Goal: Task Accomplishment & Management: Manage account settings

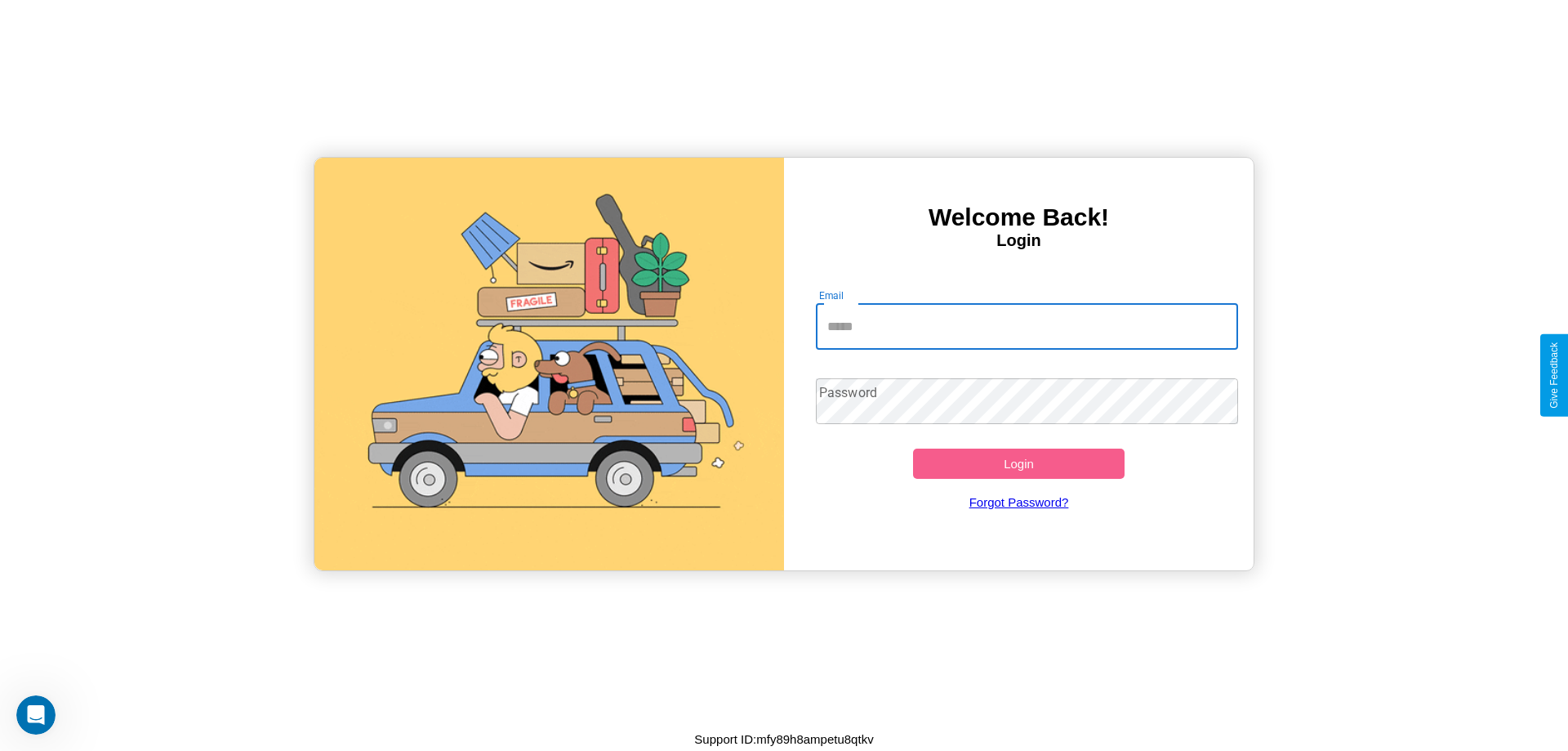
click at [1027, 326] on input "Email" at bounding box center [1027, 326] width 423 height 45
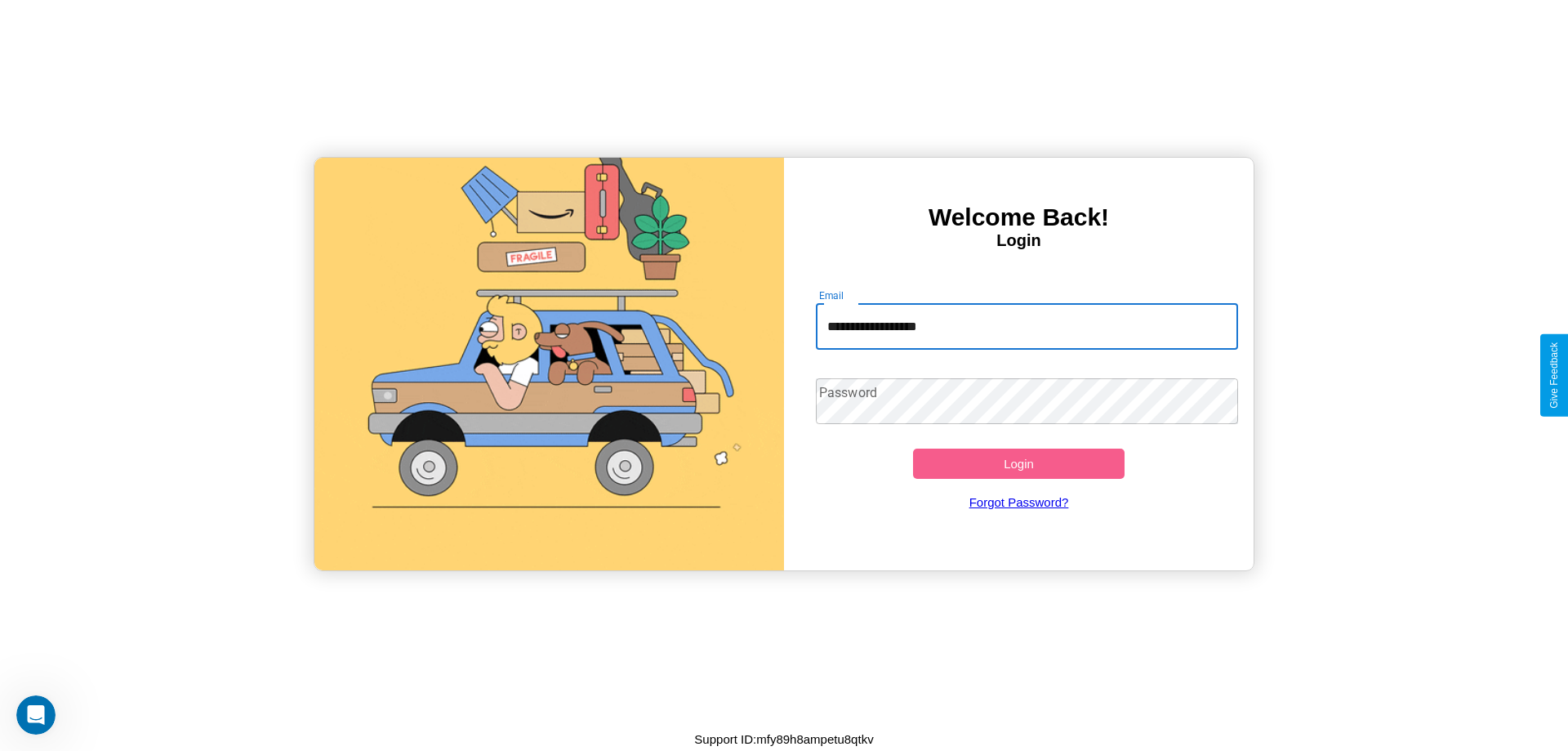
type input "**********"
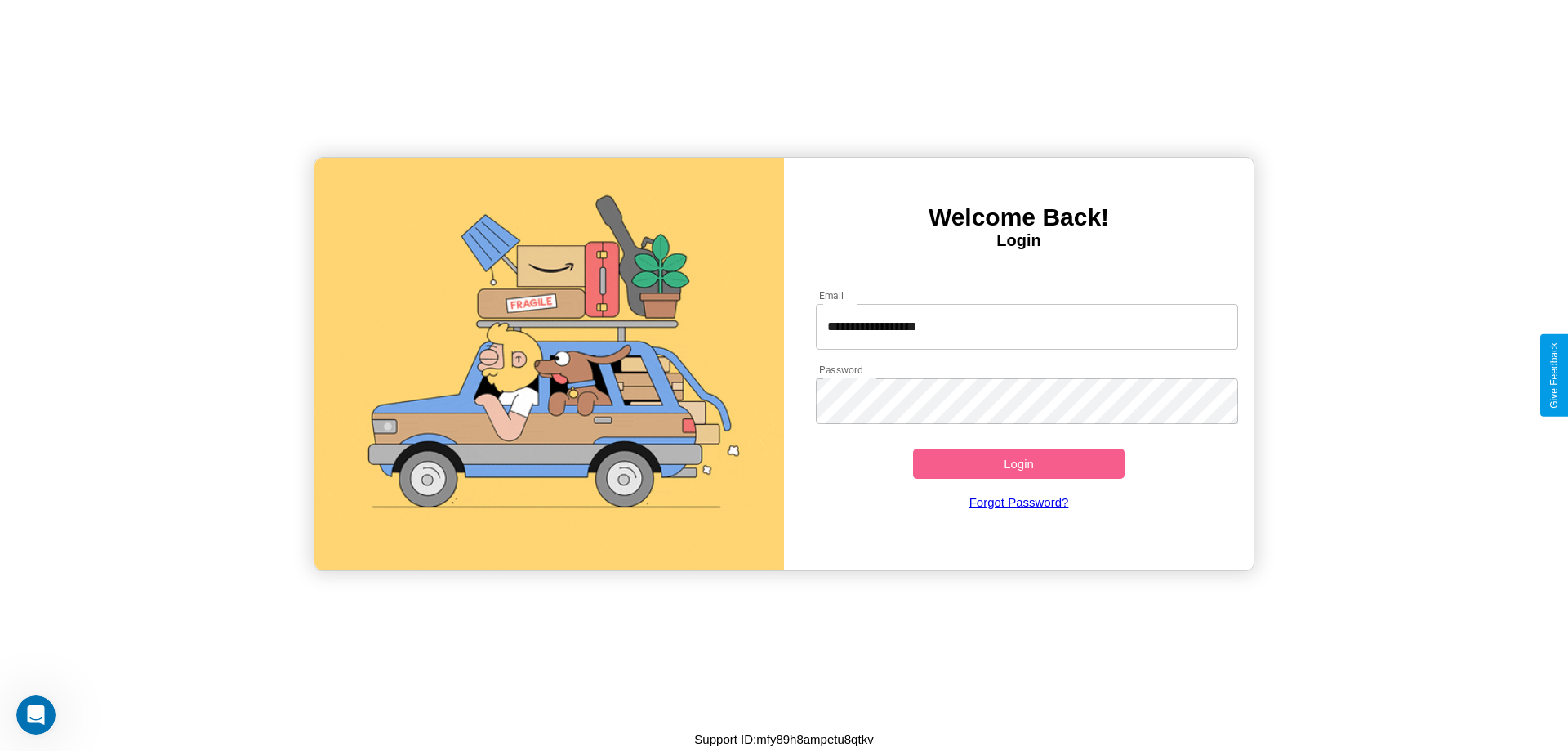
click at [1018, 463] on button "Login" at bounding box center [1018, 463] width 212 height 31
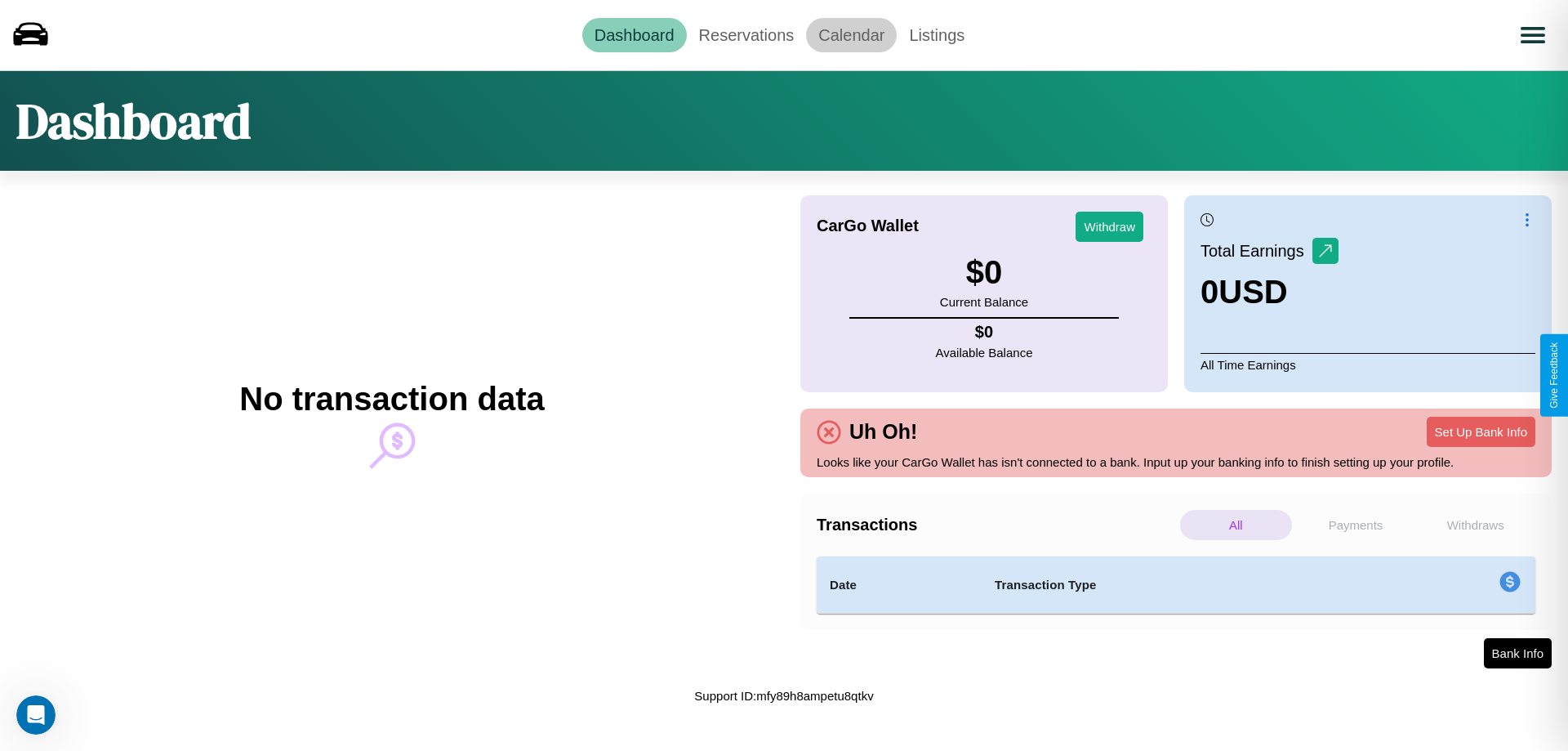
click at [851, 34] on link "Calendar" at bounding box center [851, 35] width 91 height 34
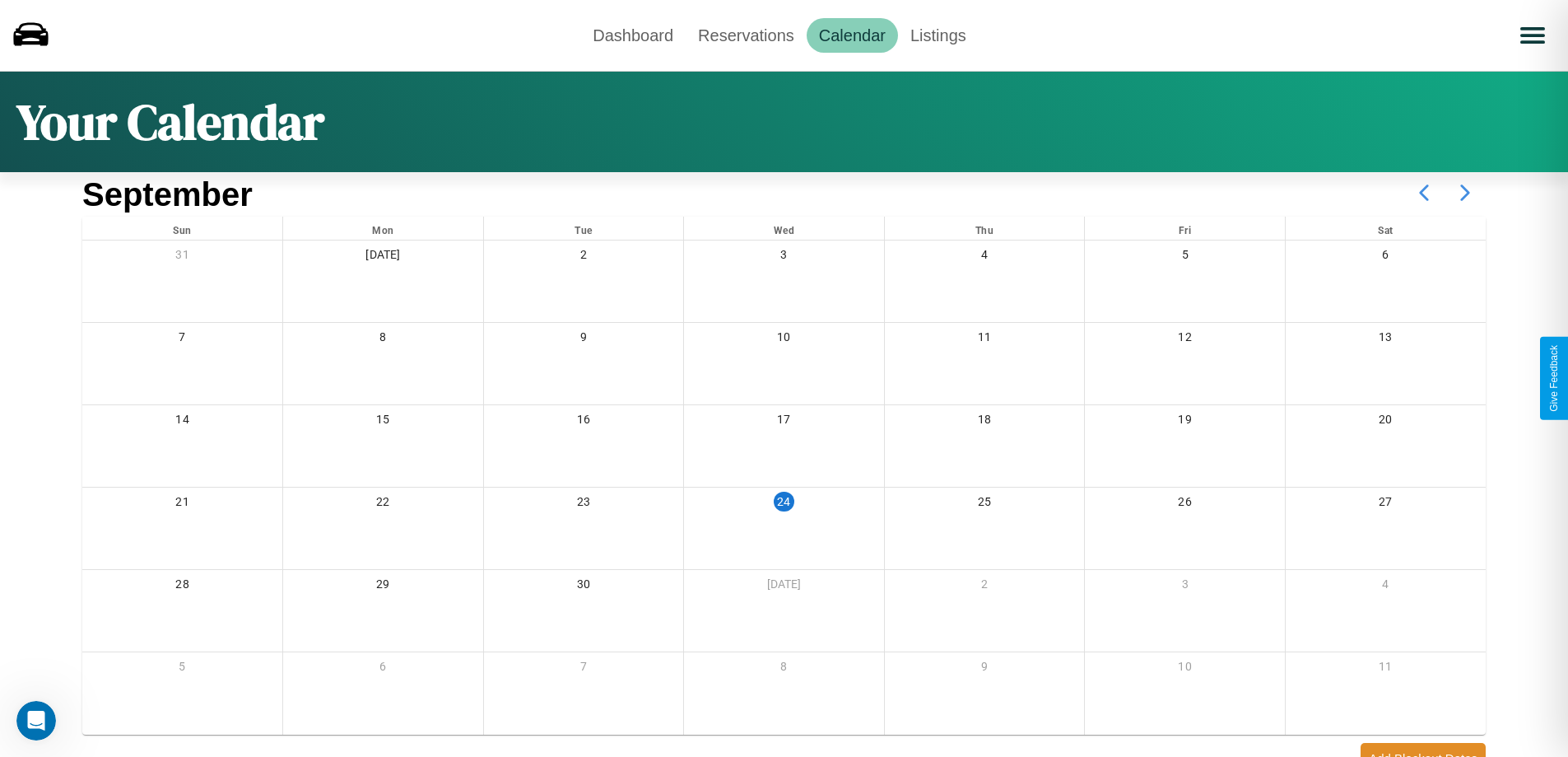
click at [1465, 193] on icon at bounding box center [1465, 192] width 41 height 41
click at [746, 34] on link "Reservations" at bounding box center [746, 35] width 121 height 34
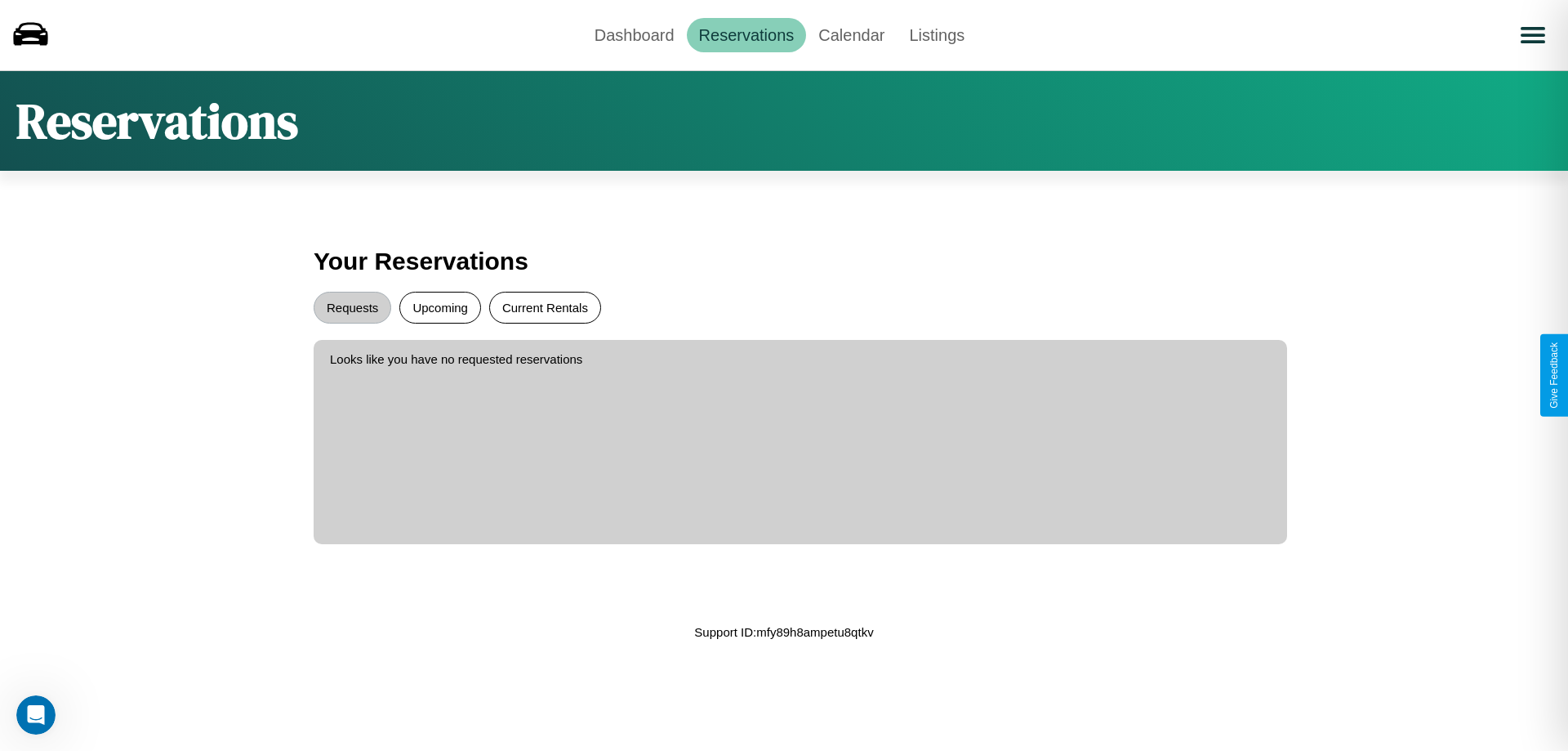
click at [545, 307] on button "Current Rentals" at bounding box center [545, 308] width 112 height 32
click at [352, 307] on button "Requests" at bounding box center [352, 308] width 78 height 32
click at [634, 34] on link "Dashboard" at bounding box center [634, 35] width 104 height 34
